Goal: Transaction & Acquisition: Purchase product/service

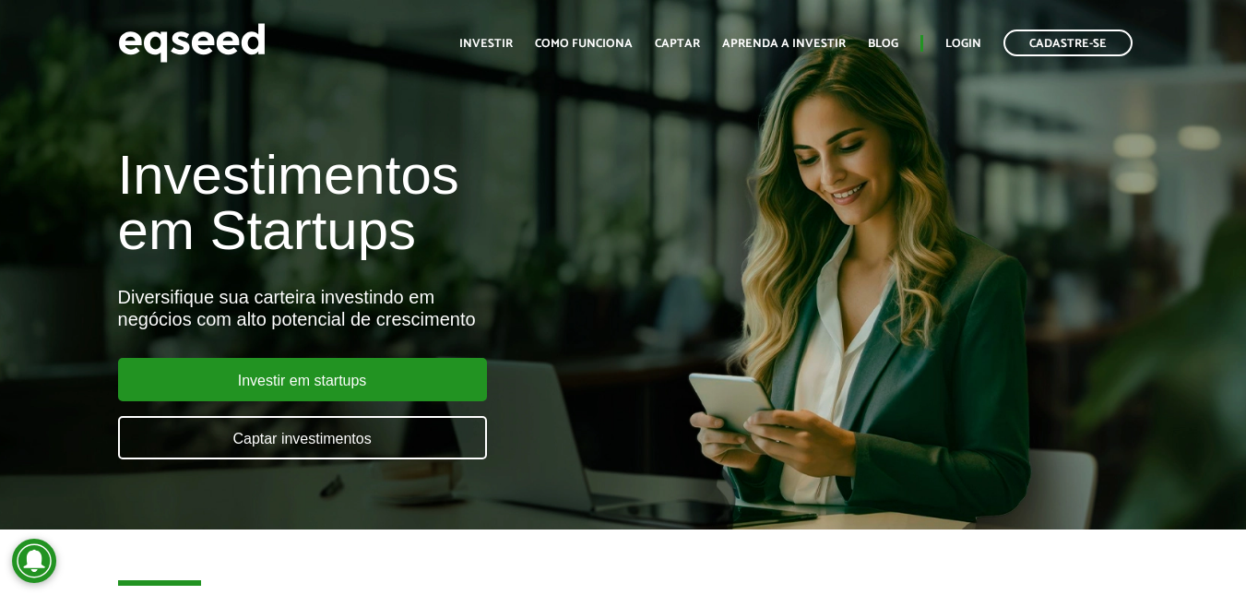
drag, startPoint x: 503, startPoint y: 1, endPoint x: 816, endPoint y: 253, distance: 402.2
click at [816, 253] on div "Investimentos em Startups Diversifique sua carteira investindo em negócios com …" at bounding box center [623, 292] width 1246 height 363
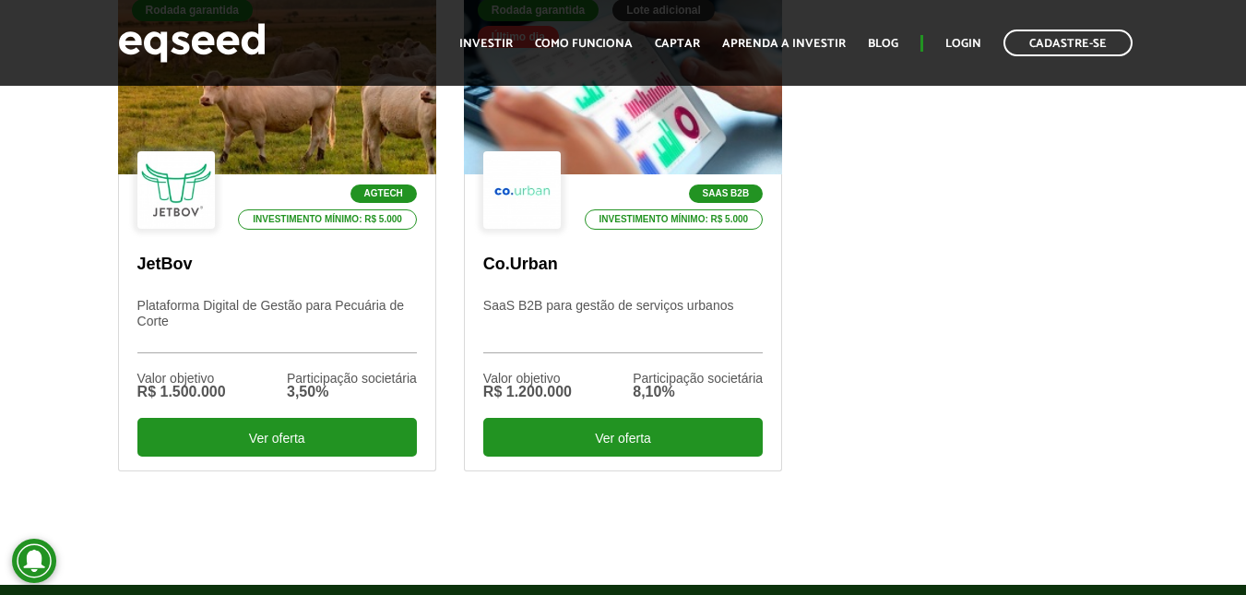
scroll to position [646, 0]
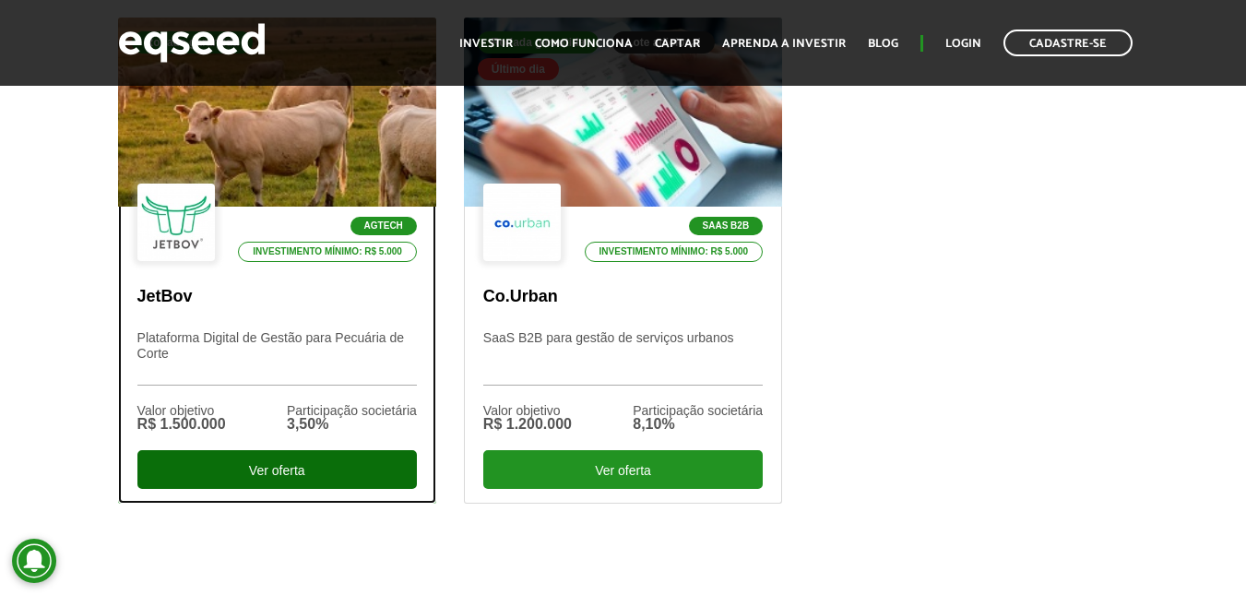
click at [351, 484] on div "Ver oferta" at bounding box center [276, 469] width 279 height 39
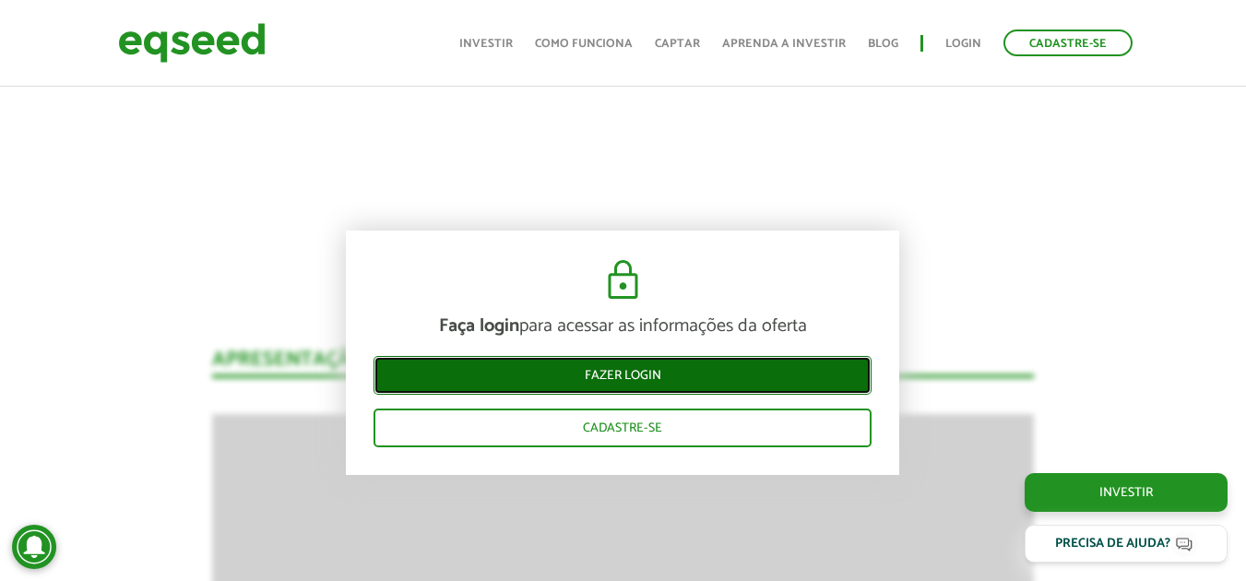
click at [673, 367] on link "Fazer login" at bounding box center [623, 375] width 498 height 39
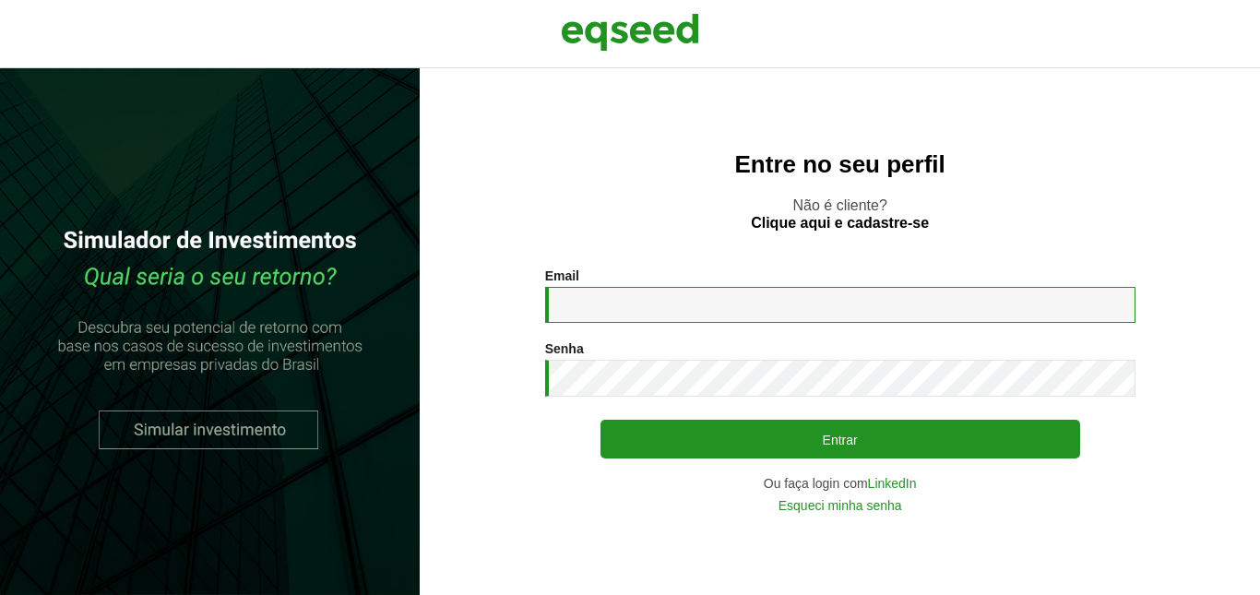
click at [663, 315] on input "Email *" at bounding box center [840, 305] width 590 height 36
type input "**********"
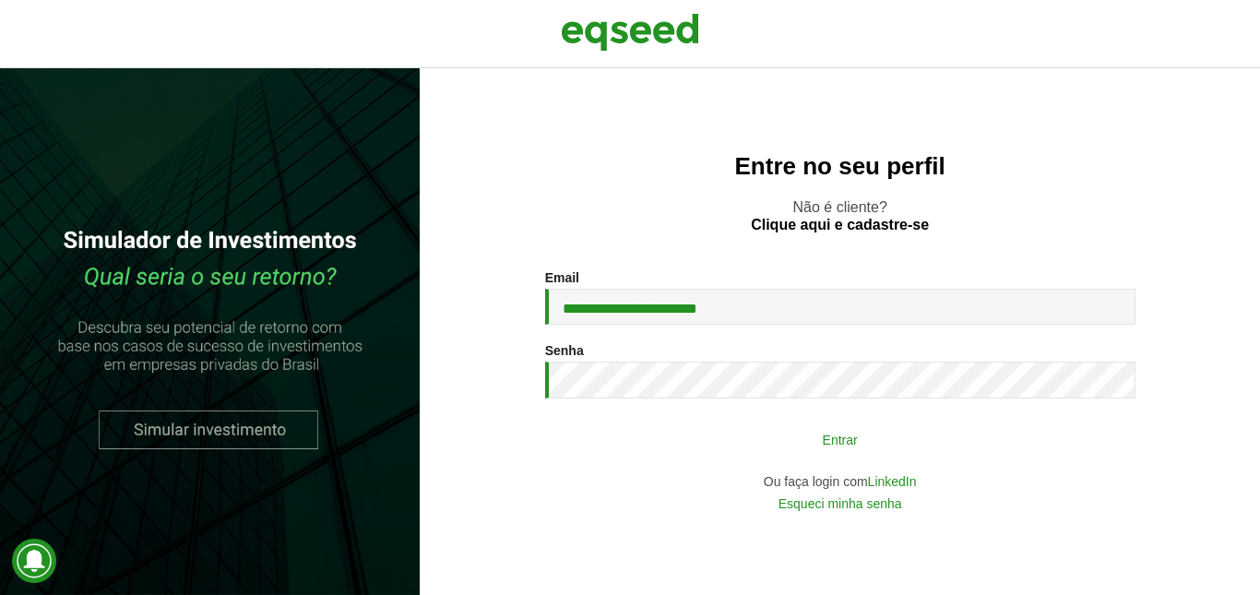
click at [998, 440] on button "Entrar" at bounding box center [840, 439] width 480 height 35
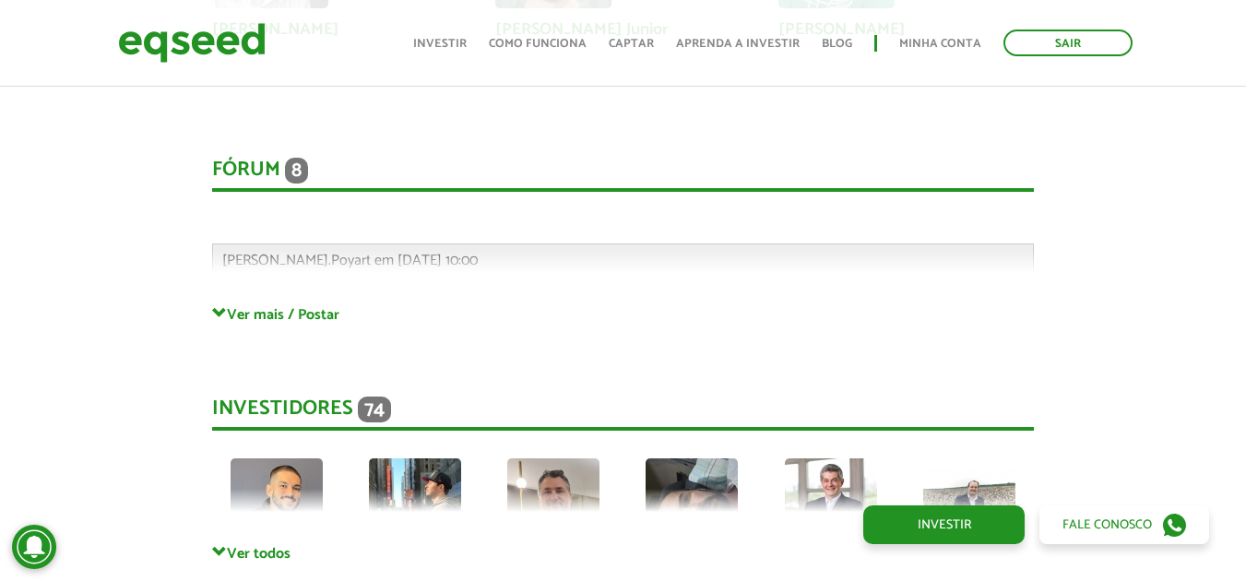
scroll to position [5258, 0]
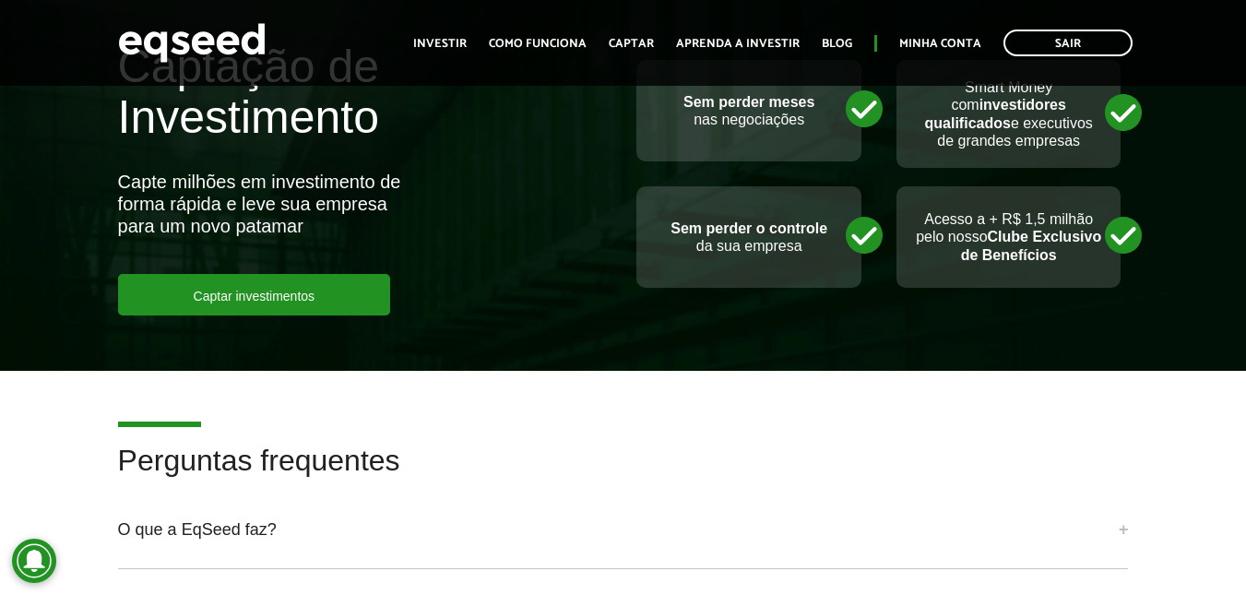
scroll to position [3774, 0]
